Goal: Task Accomplishment & Management: Manage account settings

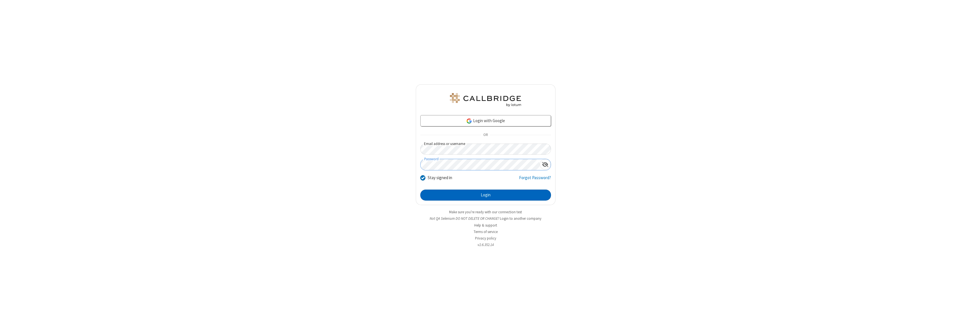
click at [486, 195] on button "Login" at bounding box center [485, 195] width 131 height 11
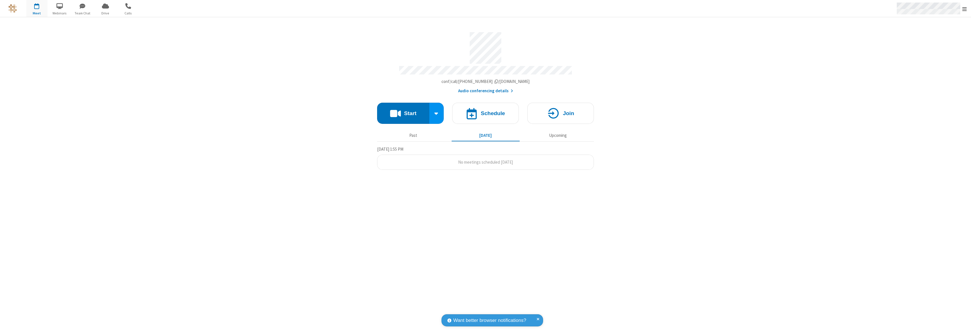
click at [965, 9] on span "Open menu" at bounding box center [964, 9] width 5 height 6
click at [932, 38] on div "Settings" at bounding box center [931, 37] width 79 height 15
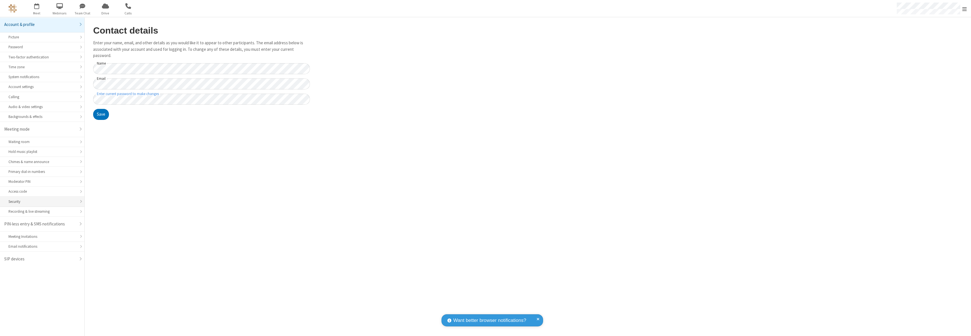
click at [42, 202] on div "Security" at bounding box center [41, 201] width 67 height 5
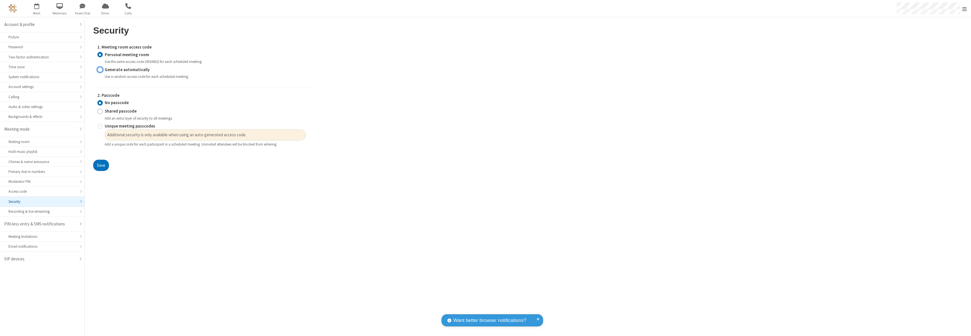
click at [100, 69] on input "Generate automatically" at bounding box center [99, 70] width 5 height 6
radio input "true"
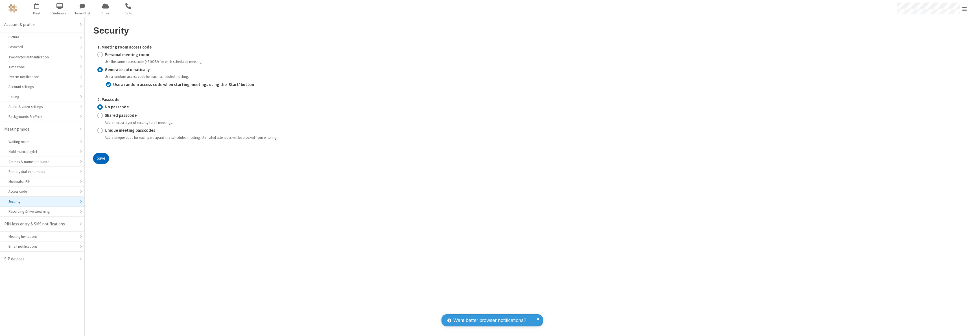
click at [101, 158] on button "Save" at bounding box center [101, 158] width 16 height 11
